Goal: Task Accomplishment & Management: Use online tool/utility

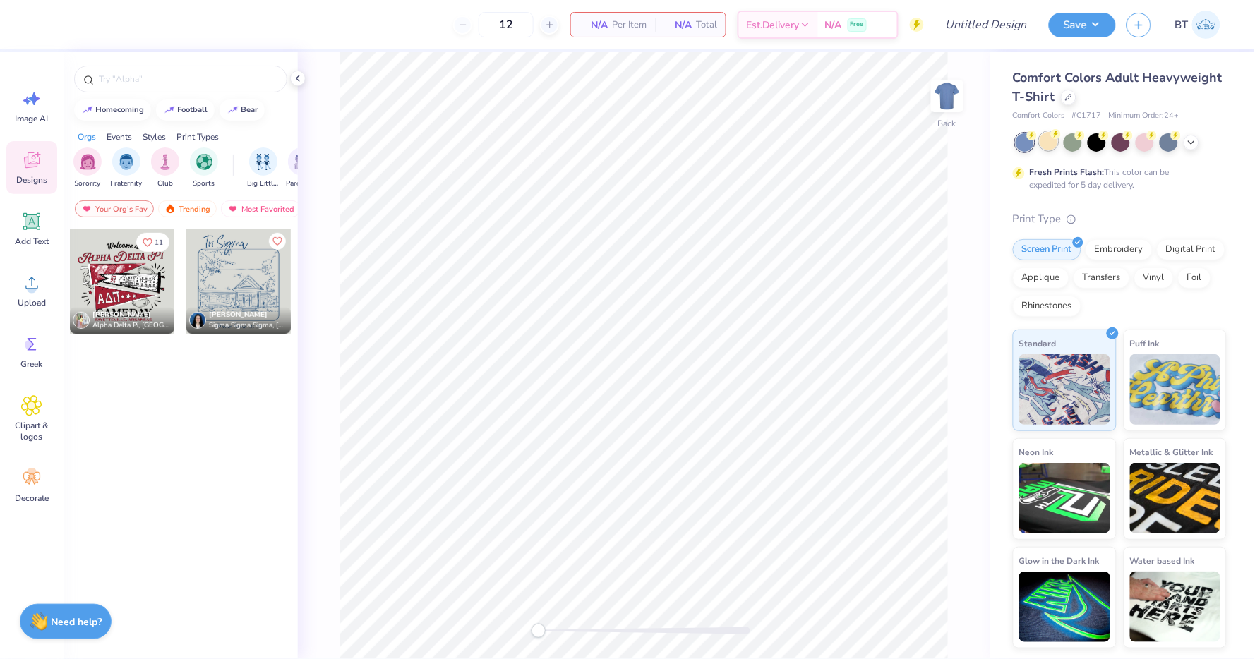
click at [1057, 138] on div at bounding box center [1049, 141] width 18 height 18
click at [1185, 138] on div at bounding box center [1192, 141] width 16 height 16
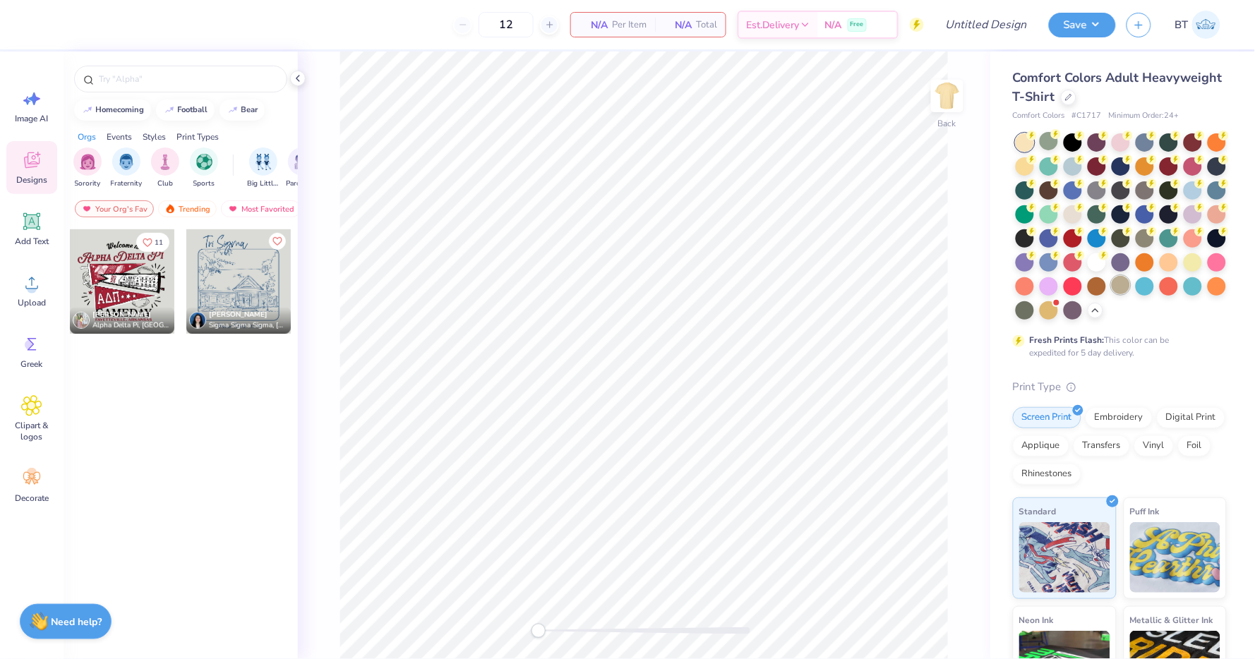
click at [1126, 289] on div at bounding box center [1121, 285] width 18 height 18
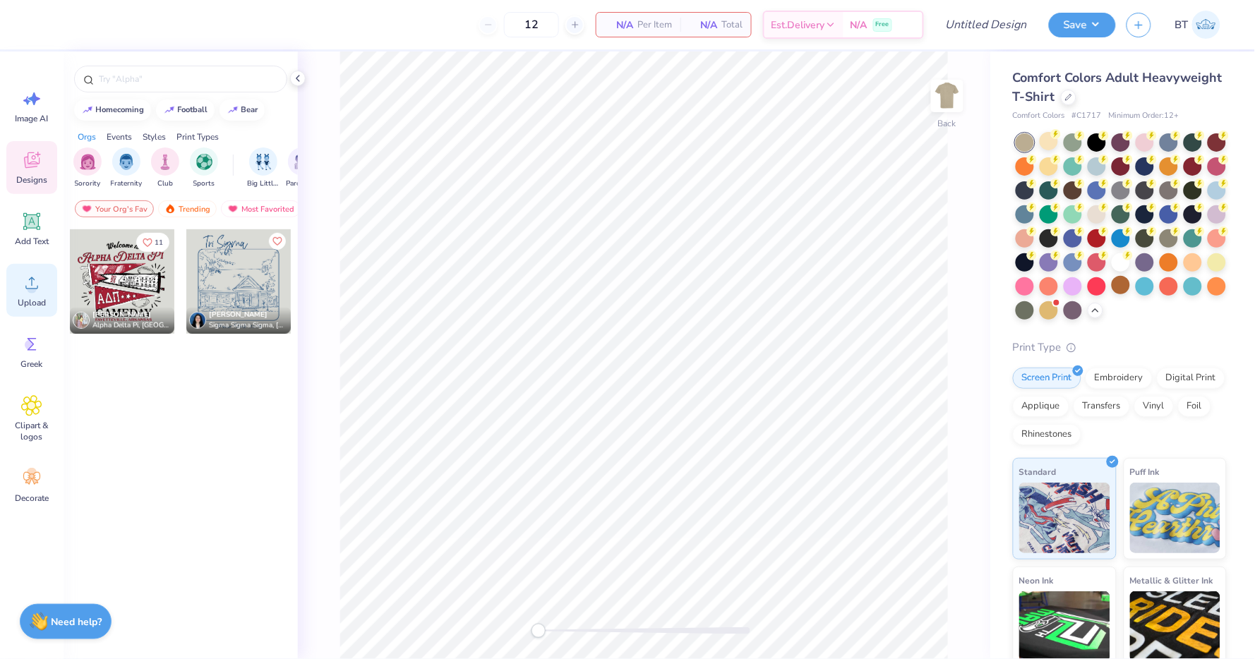
click at [21, 278] on icon at bounding box center [31, 282] width 21 height 21
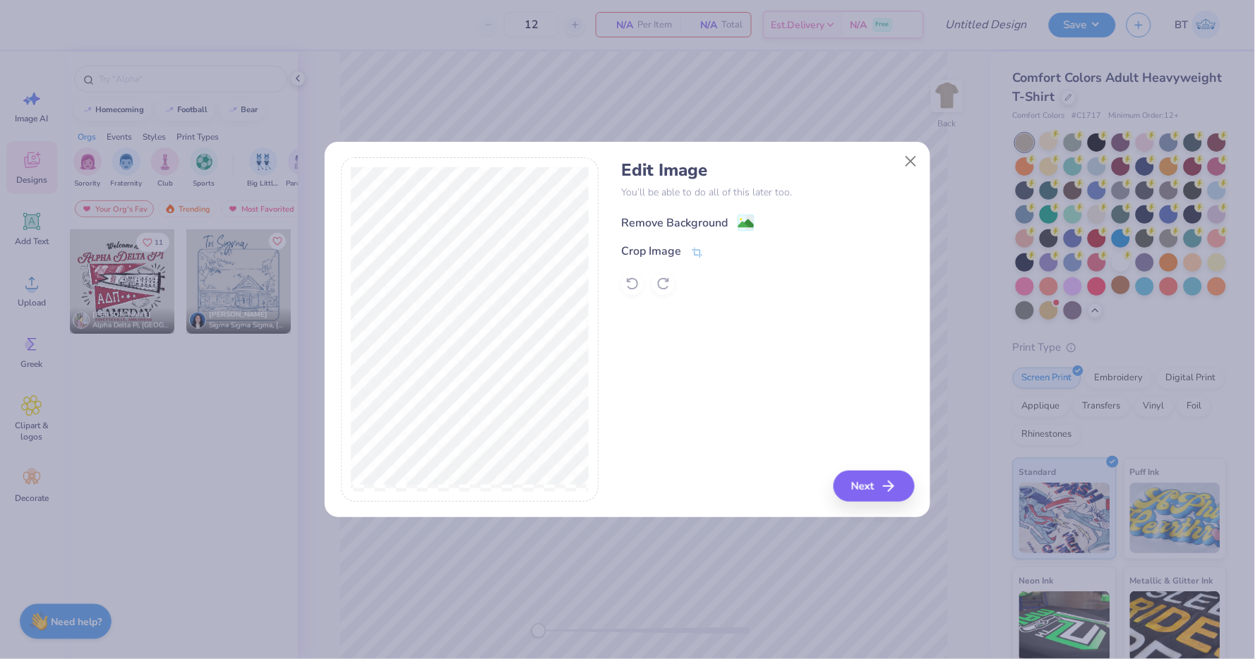
click at [747, 222] on image at bounding box center [746, 224] width 16 height 16
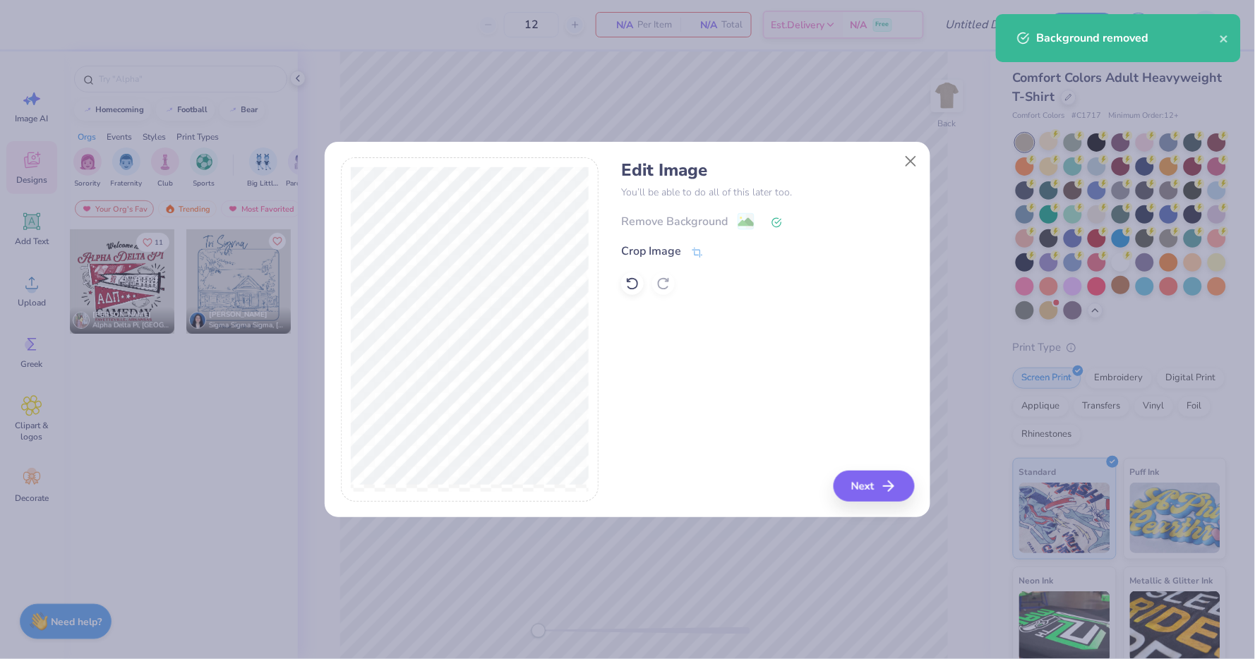
click at [880, 488] on button "Next" at bounding box center [874, 486] width 81 height 31
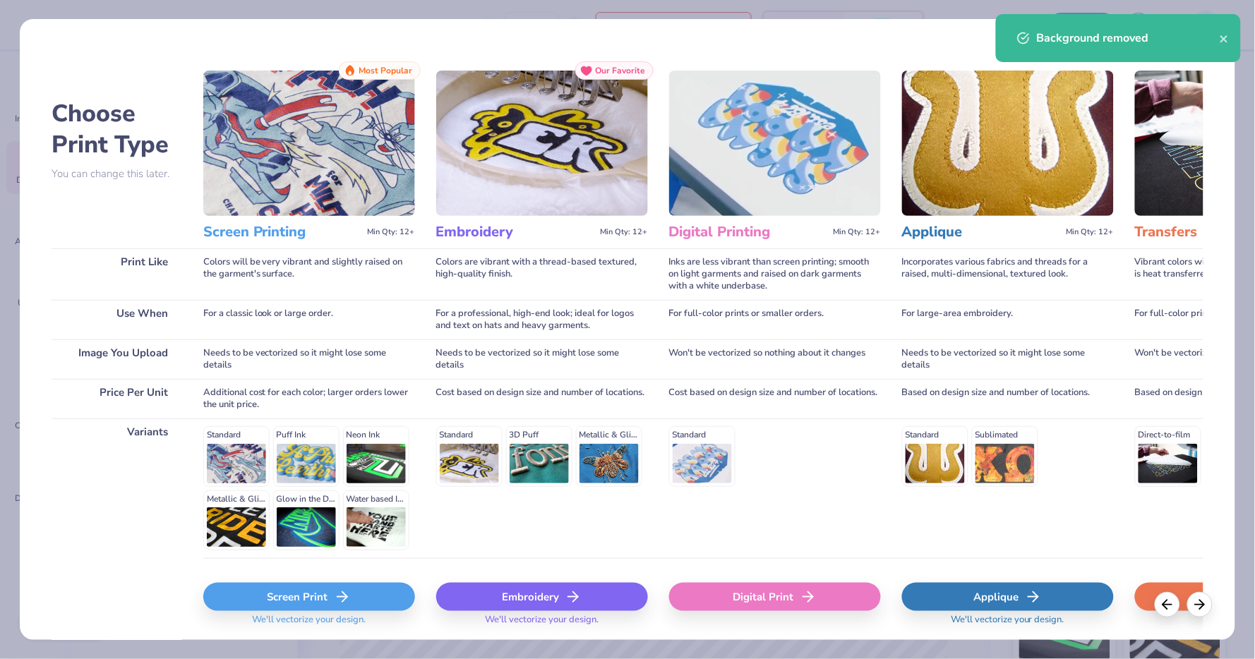
click at [331, 603] on div "Screen Print" at bounding box center [309, 597] width 212 height 28
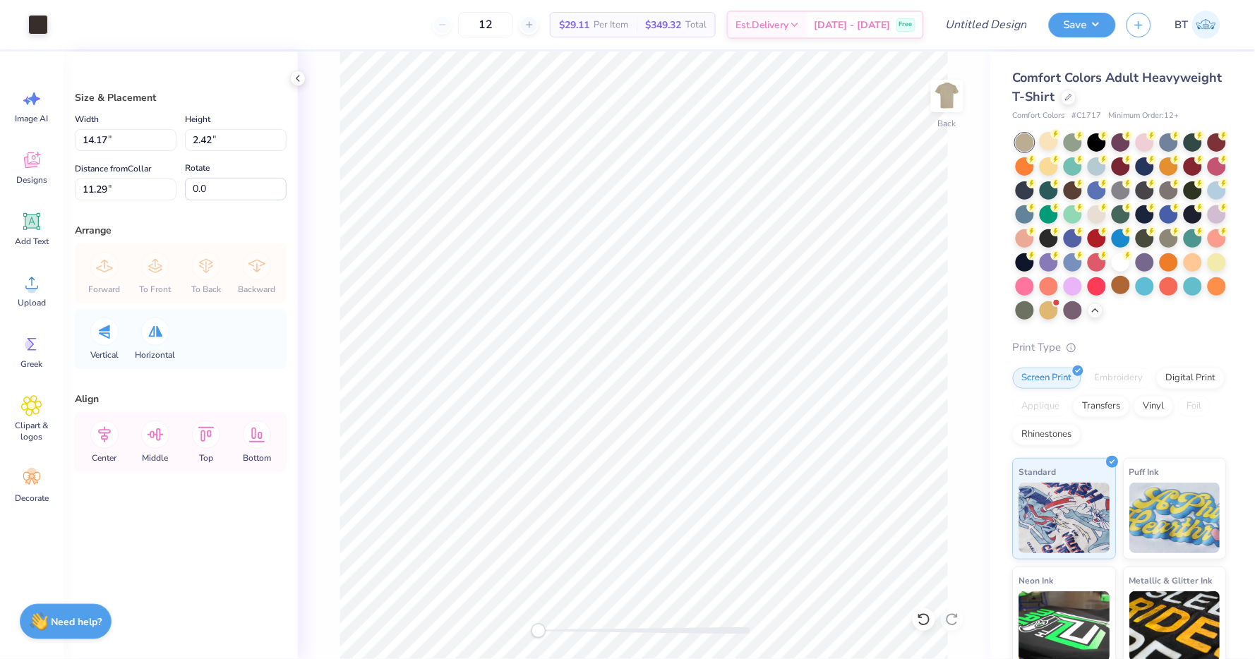
type input "7.93"
type input "1.35"
type input "12.36"
type input "5.19"
type input "0.89"
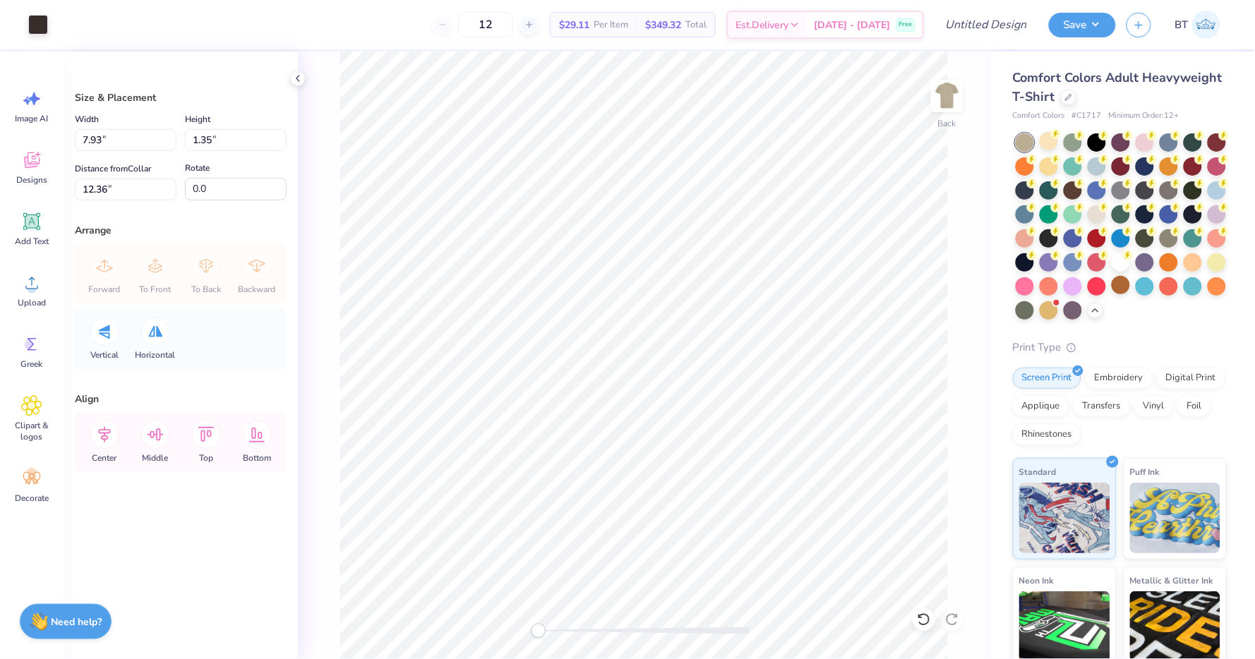
type input "3.00"
click at [948, 102] on img at bounding box center [947, 96] width 56 height 56
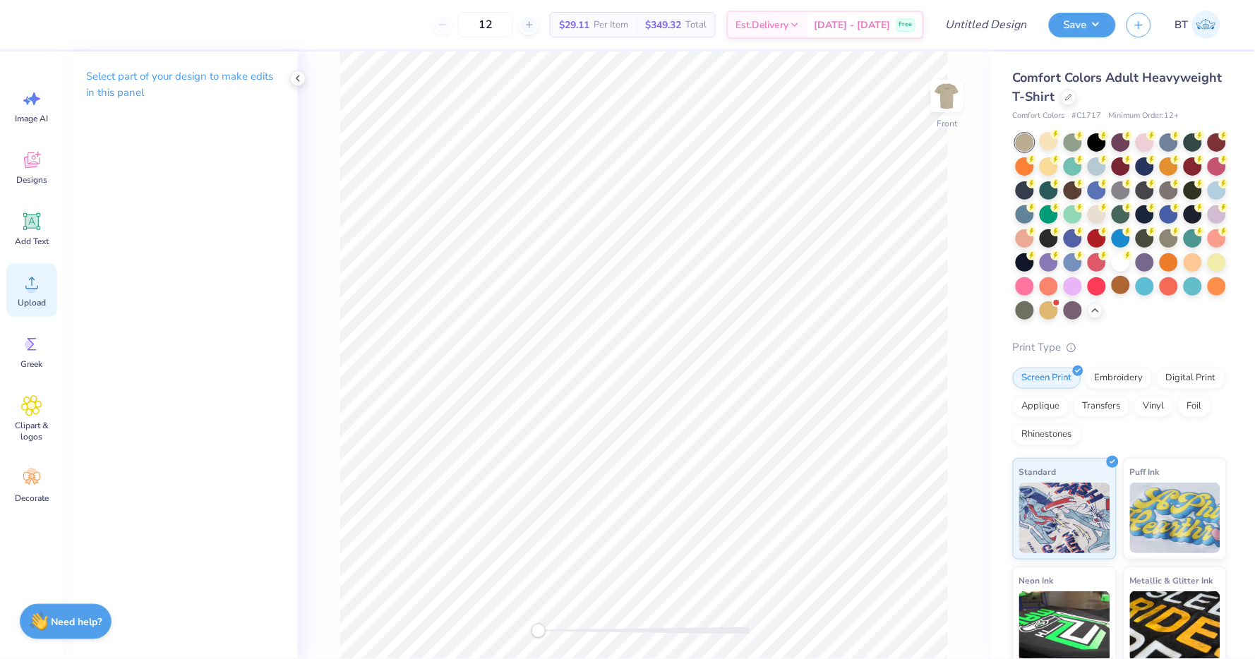
click at [31, 280] on icon at bounding box center [31, 283] width 13 height 12
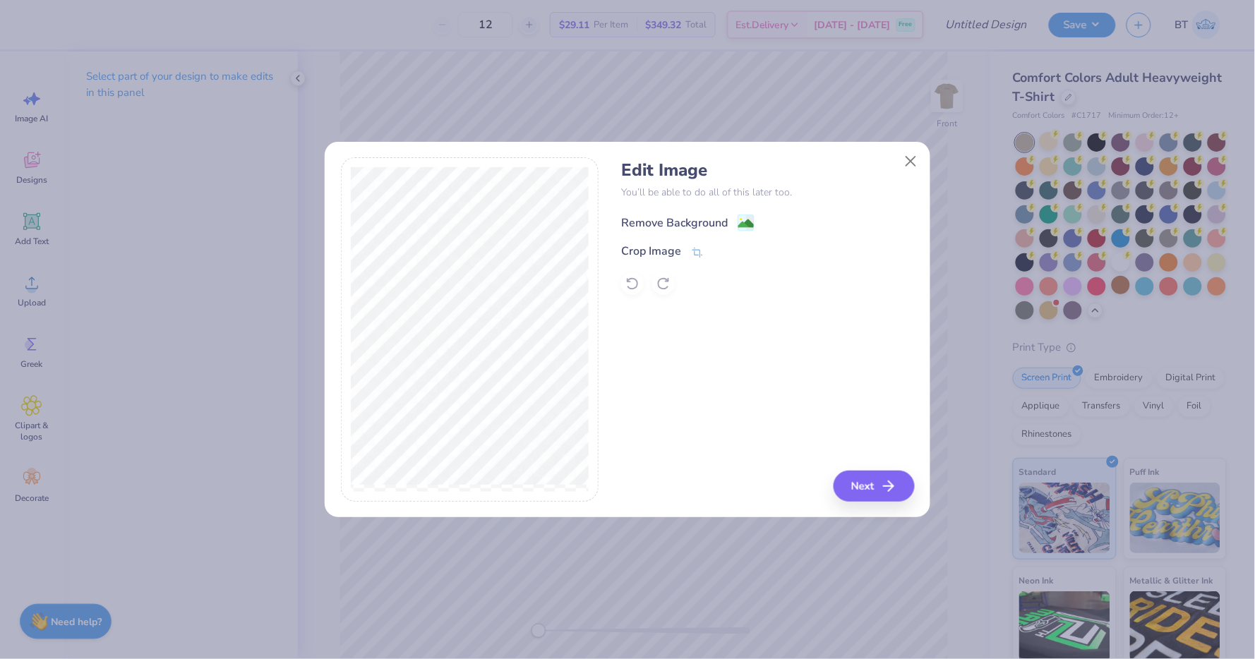
click at [747, 224] on image at bounding box center [746, 224] width 16 height 16
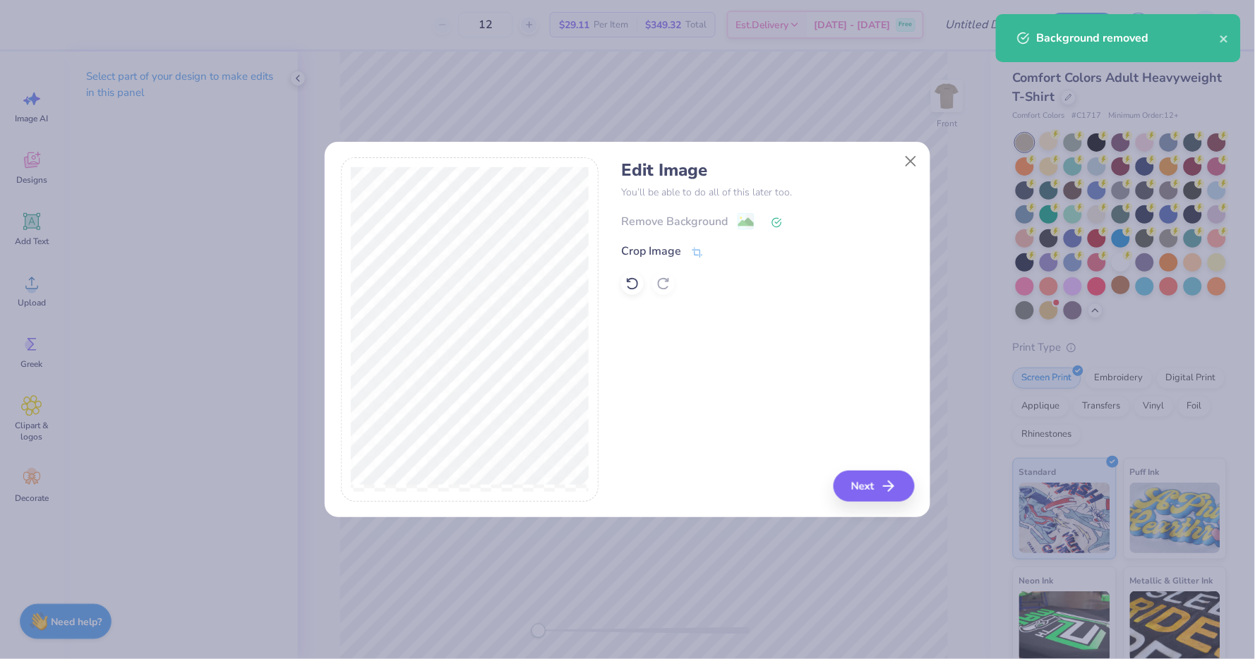
click at [878, 486] on button "Next" at bounding box center [874, 486] width 81 height 31
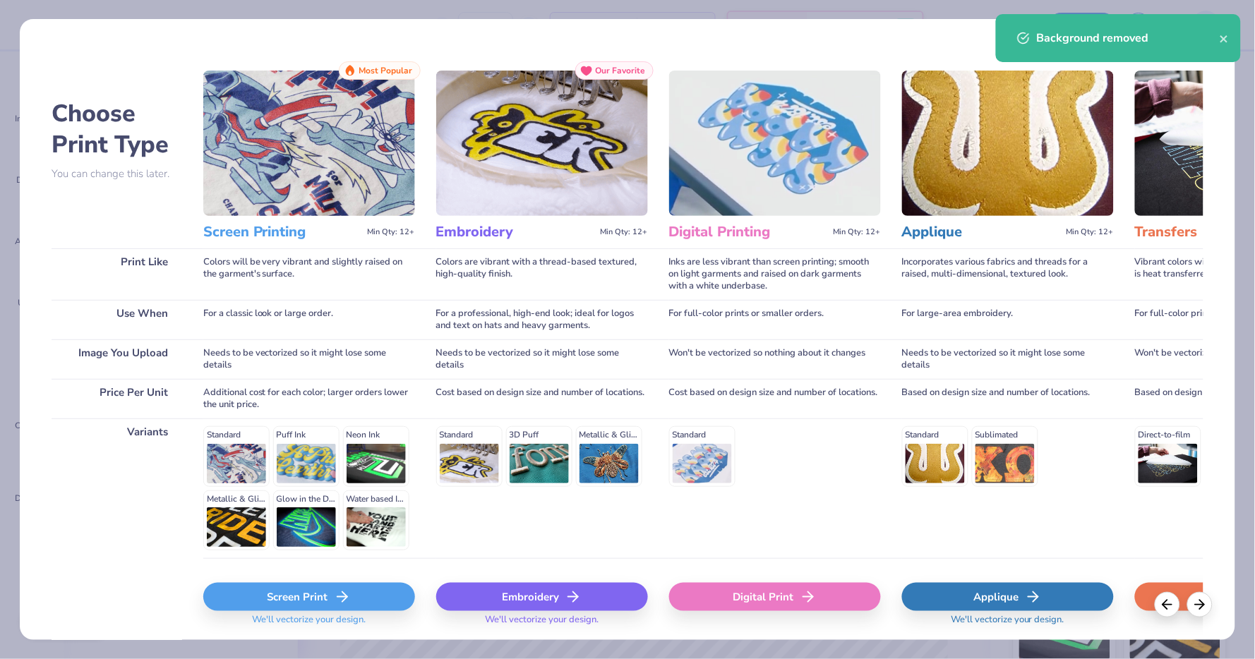
click at [374, 587] on div "Screen Print" at bounding box center [309, 597] width 212 height 28
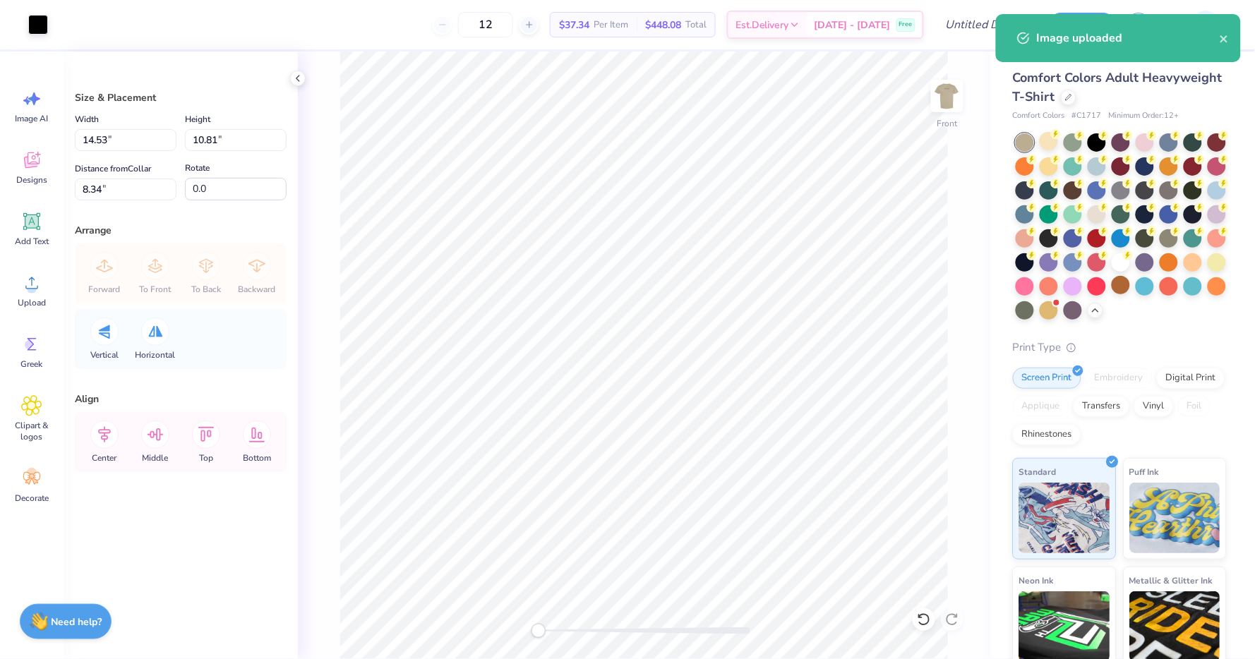
type input "10.30"
type input "7.66"
type input "11.49"
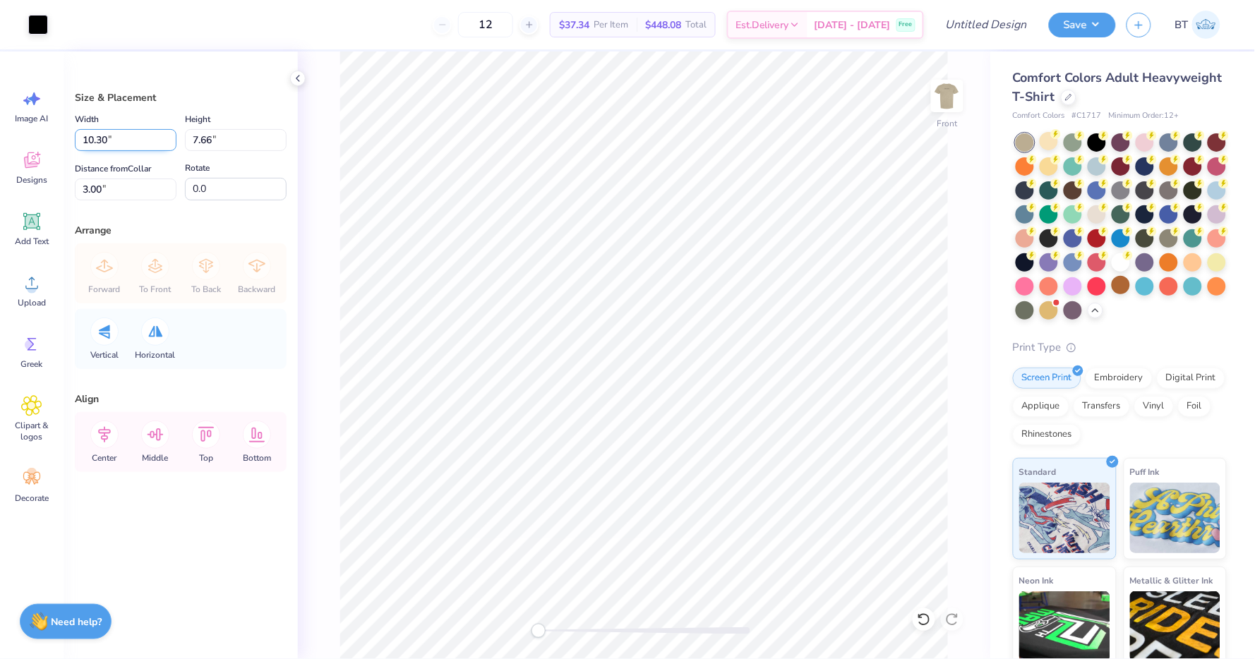
click at [133, 143] on input "10.30" at bounding box center [126, 140] width 102 height 22
type input "12.50"
type input "9.30"
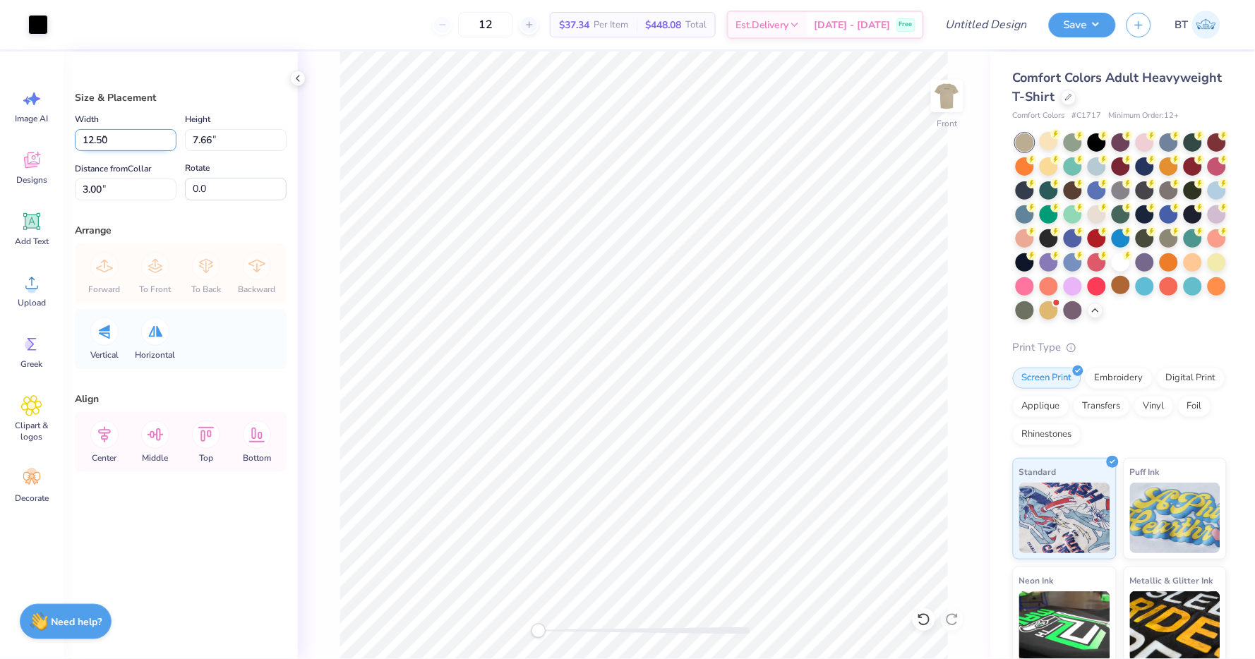
type input "2.18"
click at [332, 201] on div "Front" at bounding box center [644, 356] width 692 height 608
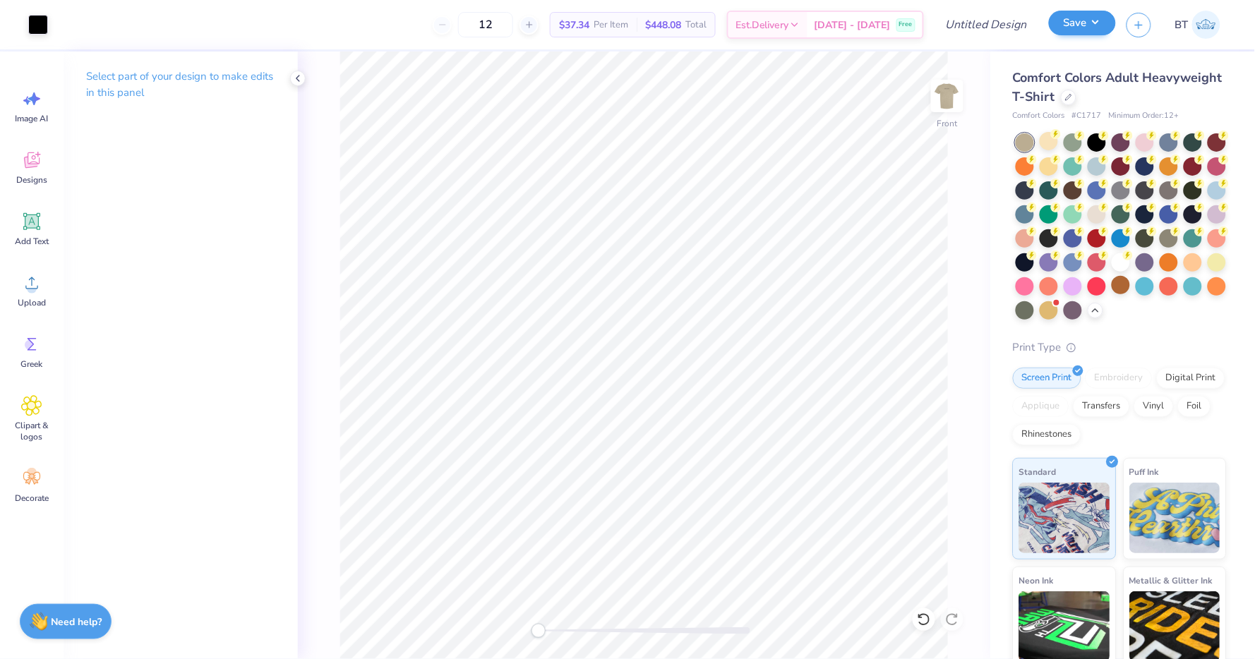
click at [1097, 25] on button "Save" at bounding box center [1082, 23] width 67 height 25
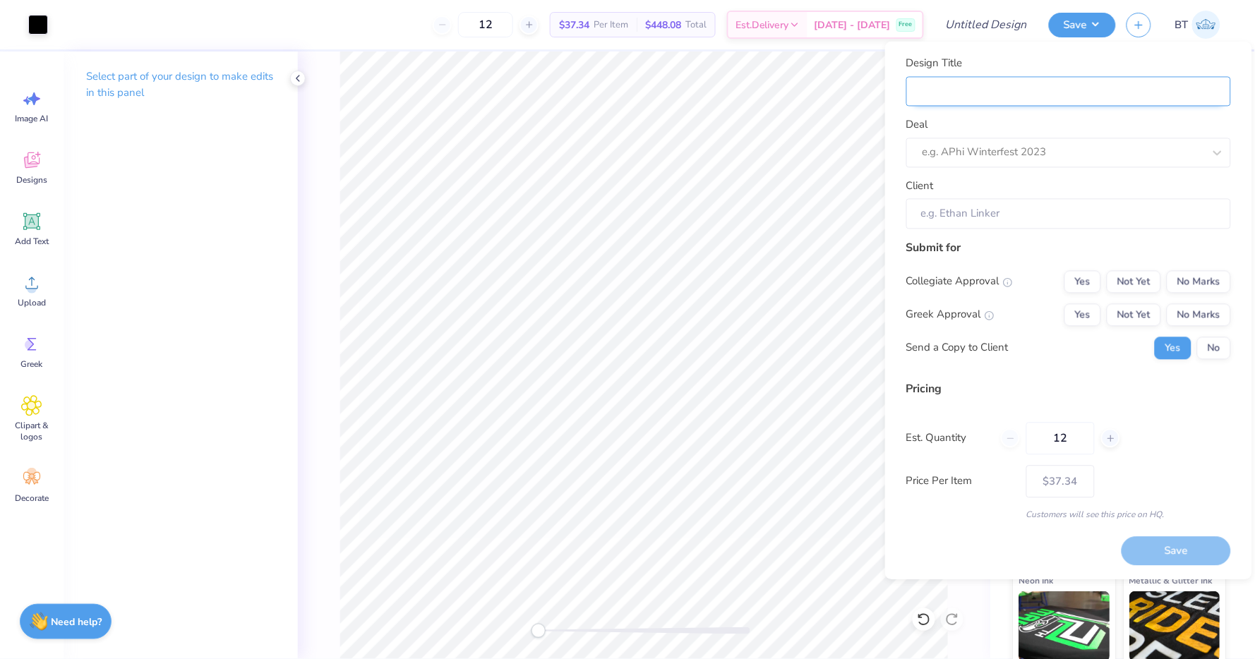
click at [1080, 95] on input "Design Title" at bounding box center [1068, 91] width 325 height 30
type input "C"
type input "Ca"
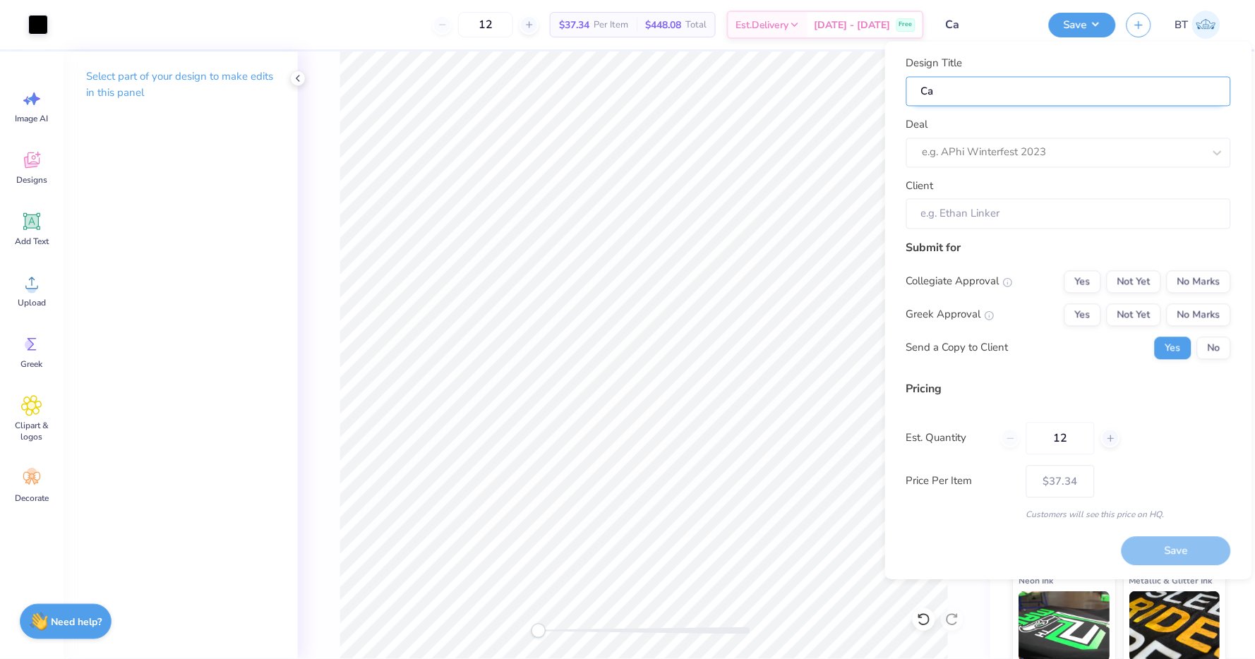
type input "Caf"
type input "Cafe"
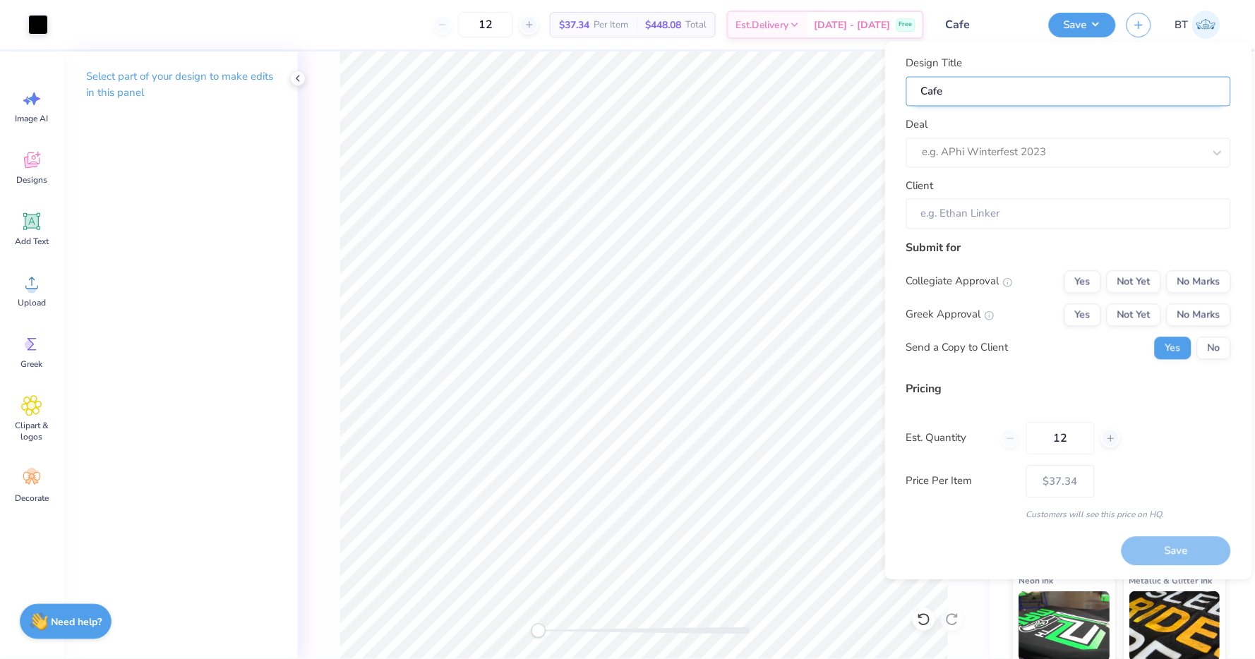
type input "Cafe"
type input "Cafe M"
type input "Cafe Ma"
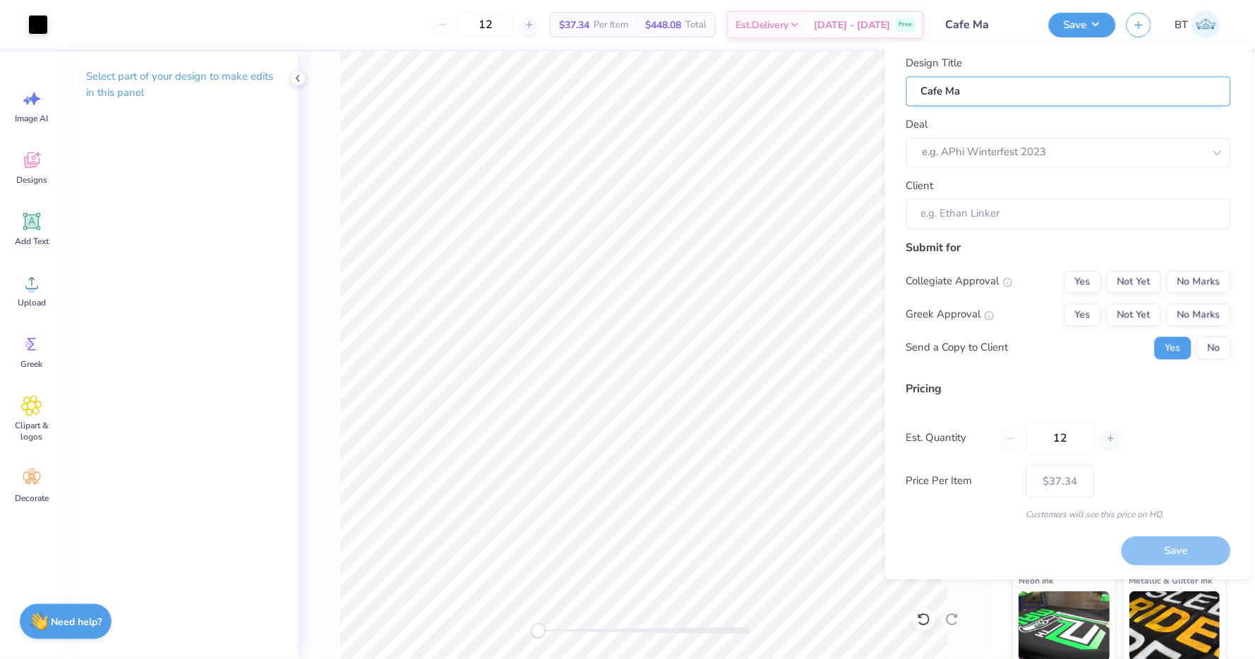
type input "Cafe Mau"
type input "Cafe Maud"
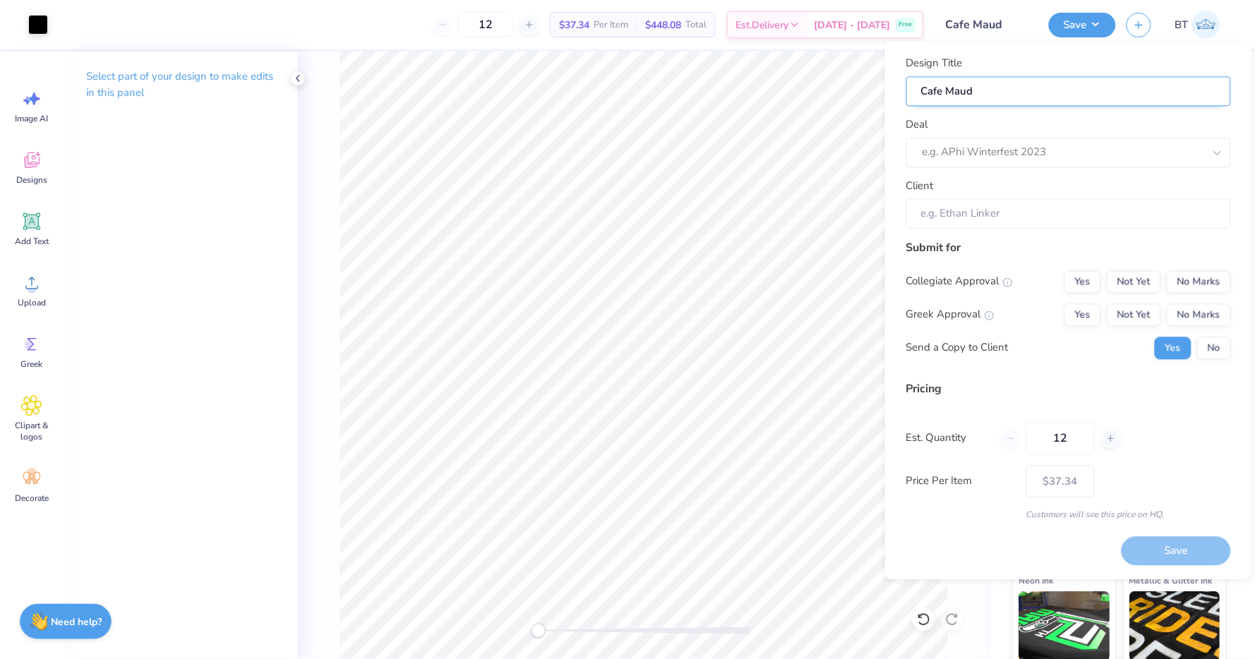
type input "Cafe Maud"
type input "Cafe [PERSON_NAME]"
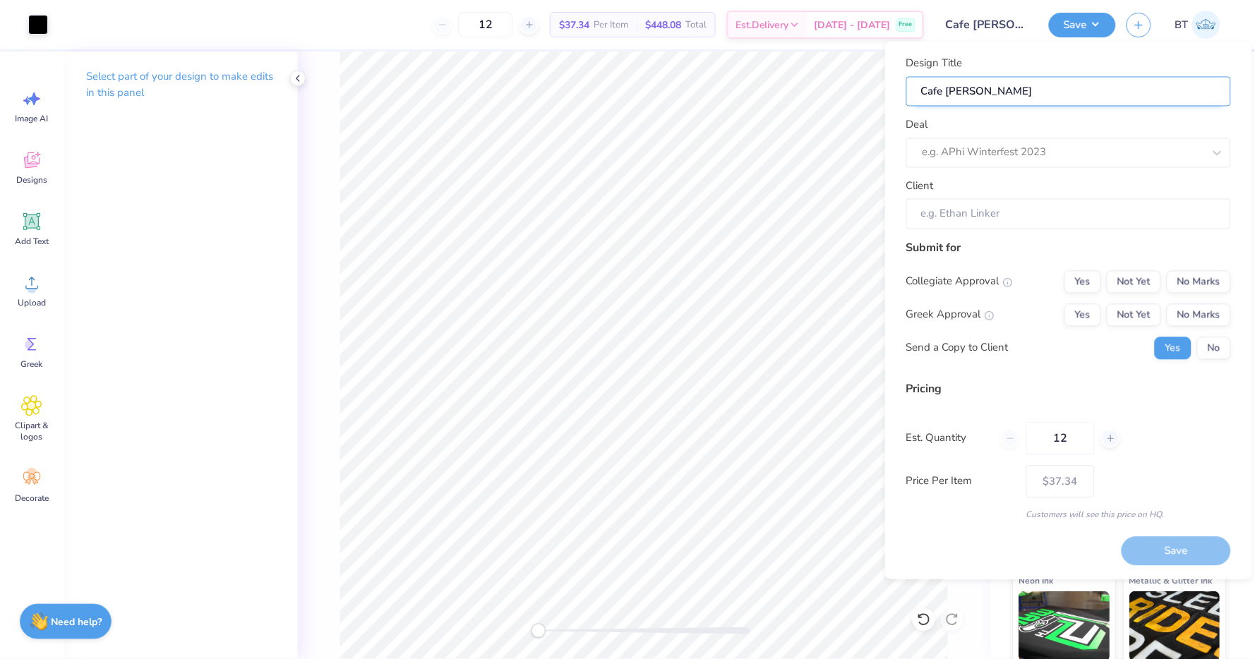
type input "Cafe [PERSON_NAME]"
type input "Cafe Maud Shirt"
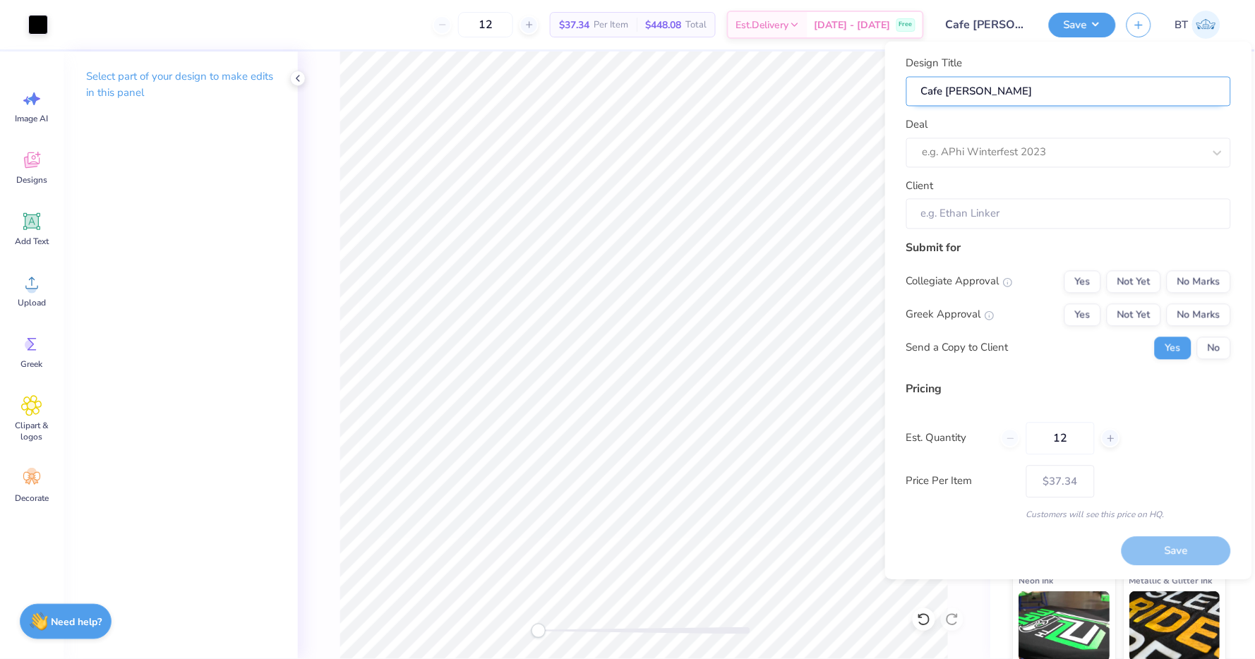
type input "Cafe Maud Shirt"
type input "Cafe Maud Shirts"
click at [1048, 159] on div at bounding box center [1062, 152] width 281 height 19
click at [973, 188] on div "Cafe Maud" at bounding box center [1068, 190] width 313 height 23
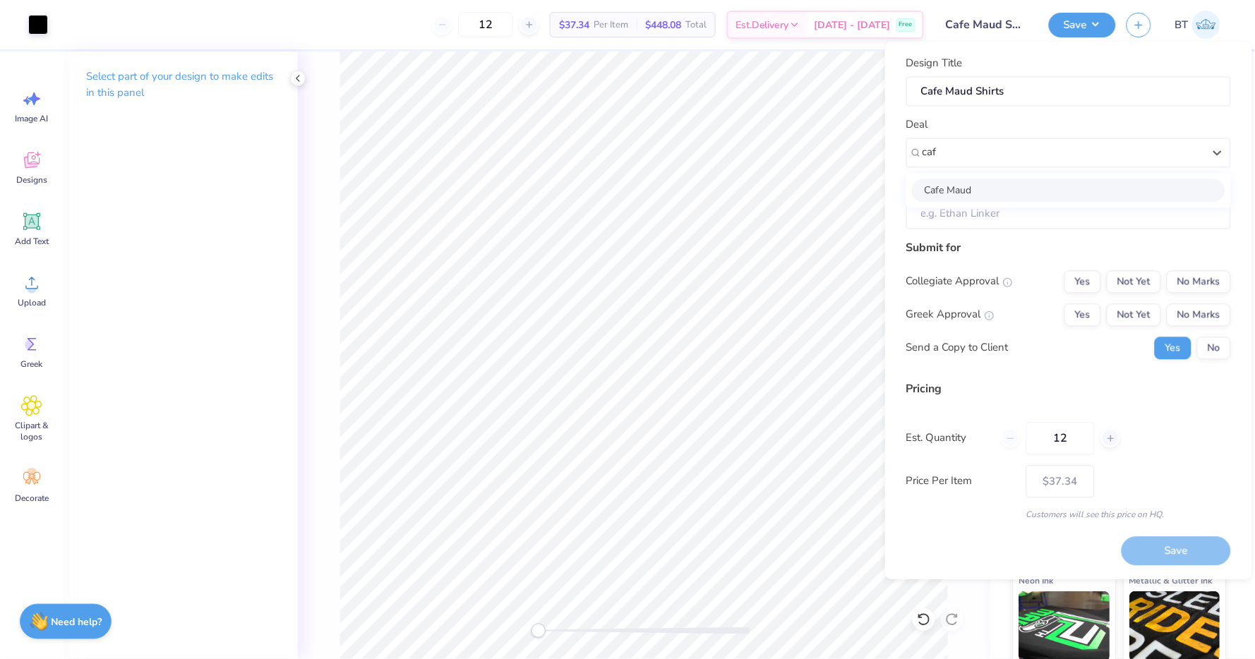
type input "caf"
type input "[PERSON_NAME]"
click at [977, 215] on input "[PERSON_NAME]" at bounding box center [1068, 214] width 325 height 30
click at [1215, 280] on button "No Marks" at bounding box center [1199, 281] width 64 height 23
click at [1090, 313] on button "Yes" at bounding box center [1082, 314] width 37 height 23
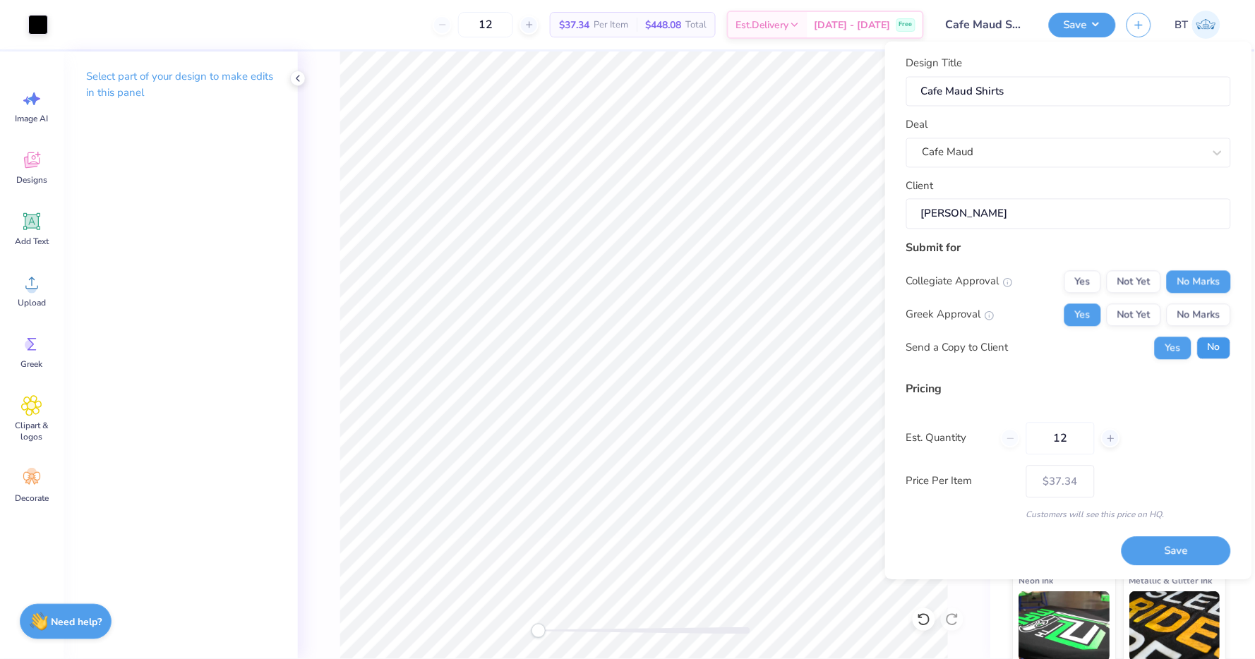
click at [1227, 346] on button "No" at bounding box center [1214, 348] width 34 height 23
click at [1165, 552] on button "Save" at bounding box center [1175, 551] width 109 height 29
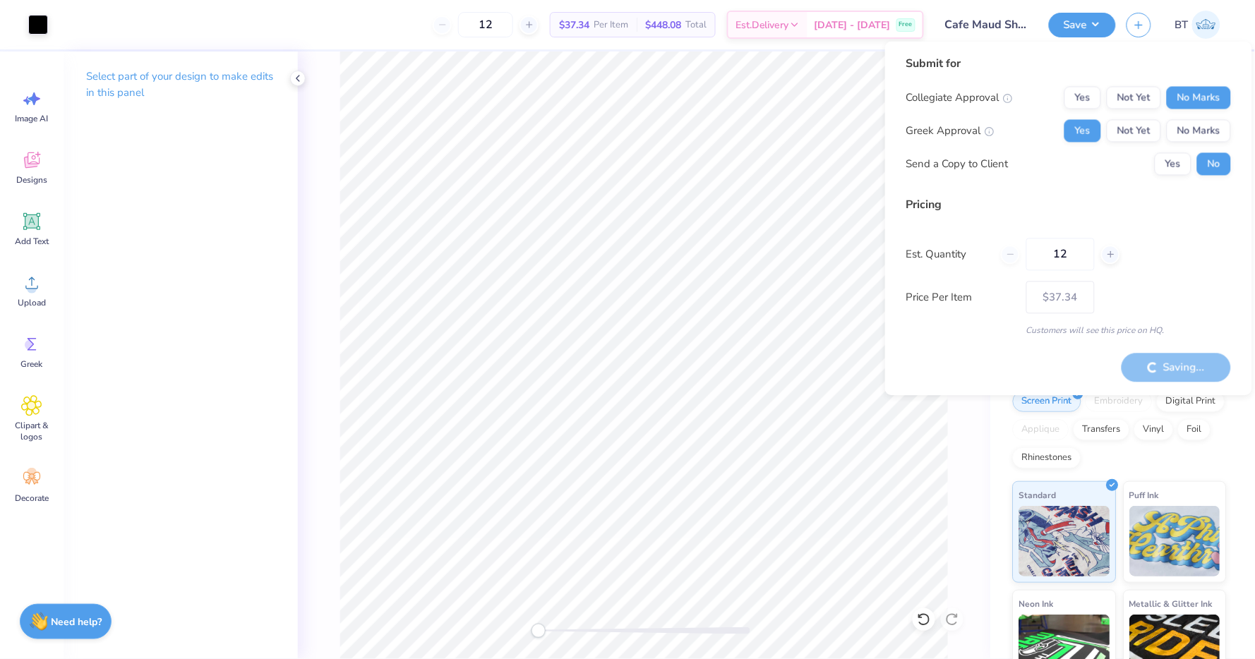
type input "– –"
